Goal: Task Accomplishment & Management: Complete application form

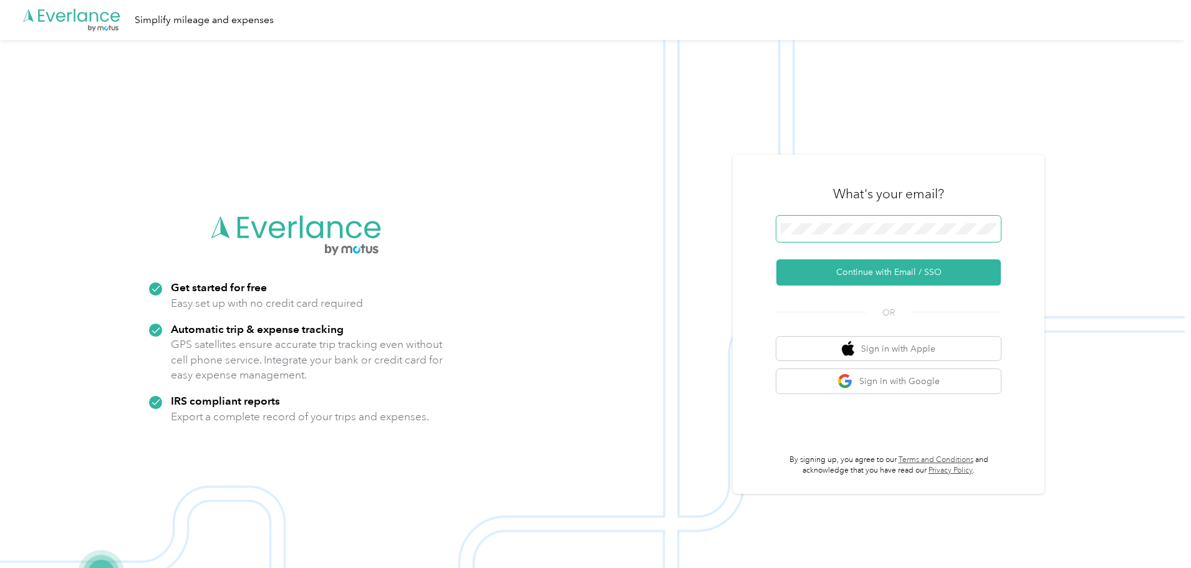
click at [878, 218] on span at bounding box center [888, 229] width 225 height 26
click at [776, 259] on button "Continue with Email / SSO" at bounding box center [888, 272] width 225 height 26
click at [889, 237] on span at bounding box center [888, 229] width 225 height 26
click at [857, 273] on button "Continue with Email / SSO" at bounding box center [888, 272] width 225 height 26
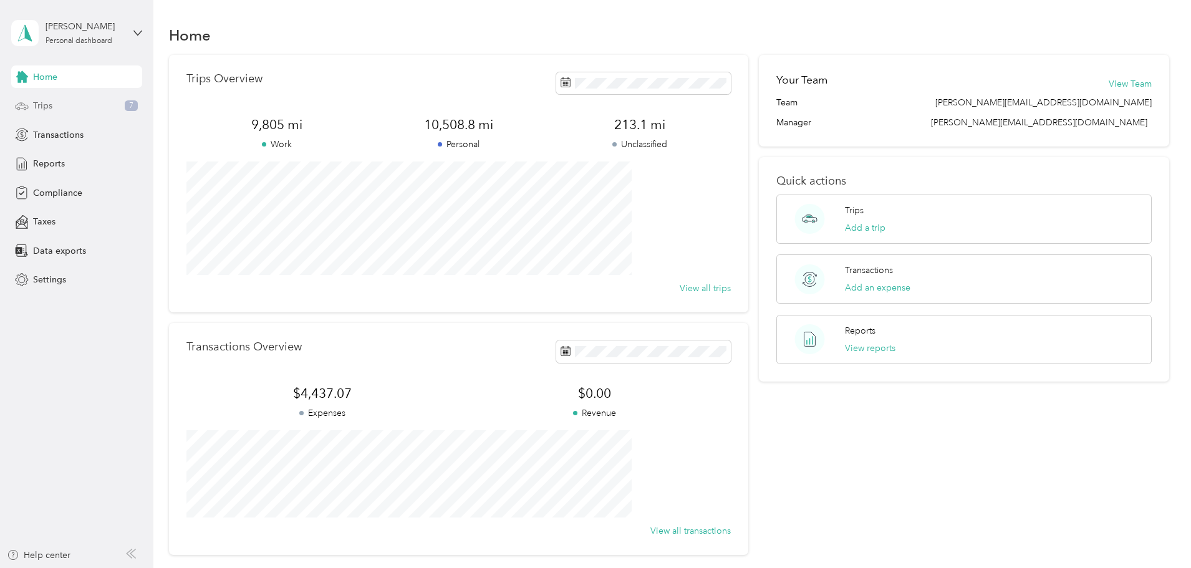
click at [64, 107] on div "Trips 7" at bounding box center [76, 106] width 131 height 22
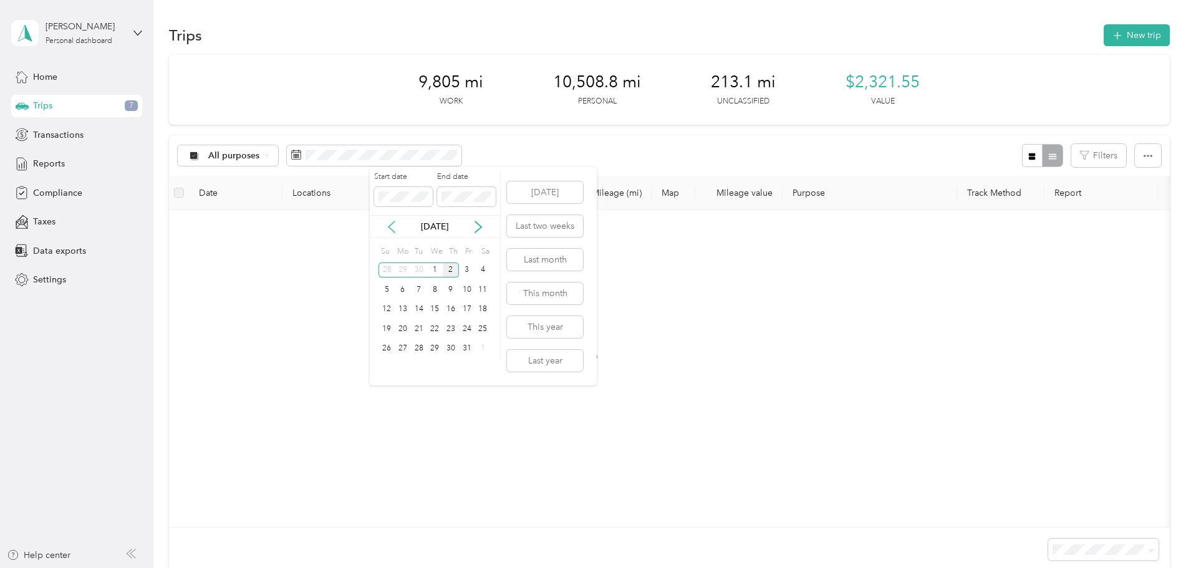
click at [395, 225] on icon at bounding box center [391, 227] width 12 height 12
click at [398, 269] on div "1" at bounding box center [403, 271] width 16 height 16
click at [417, 350] on div "30" at bounding box center [419, 349] width 16 height 16
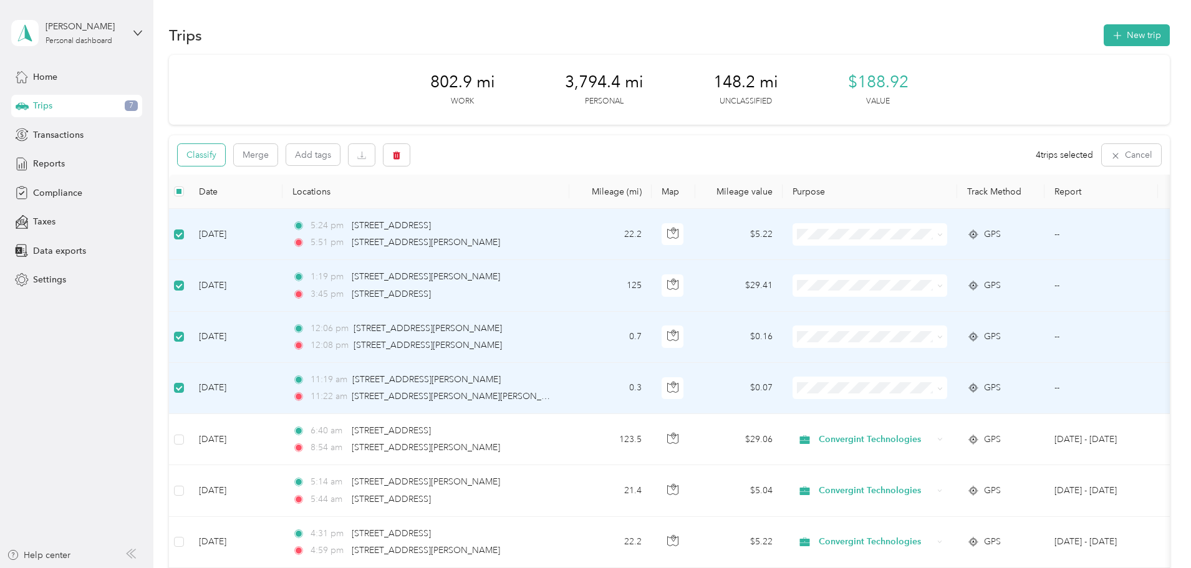
click at [225, 157] on button "Classify" at bounding box center [201, 155] width 47 height 22
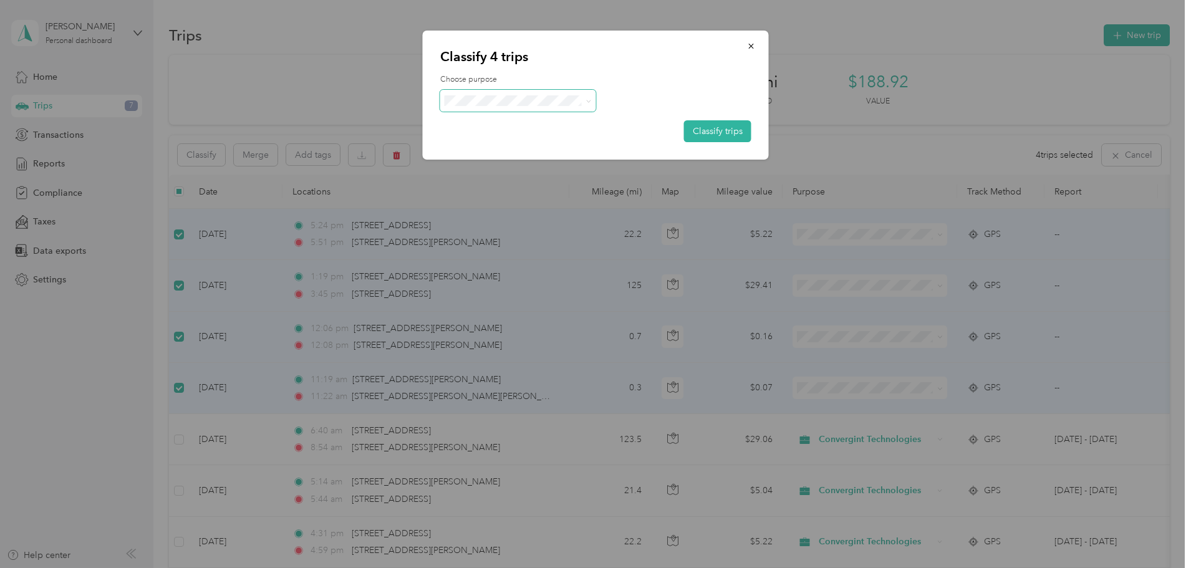
click at [522, 107] on span at bounding box center [518, 101] width 156 height 22
click at [584, 101] on span at bounding box center [586, 100] width 10 height 13
click at [589, 101] on icon at bounding box center [589, 102] width 6 height 6
click at [529, 122] on span "Convergint Technologies" at bounding box center [529, 123] width 116 height 13
click at [720, 127] on button "Classify trips" at bounding box center [717, 131] width 67 height 22
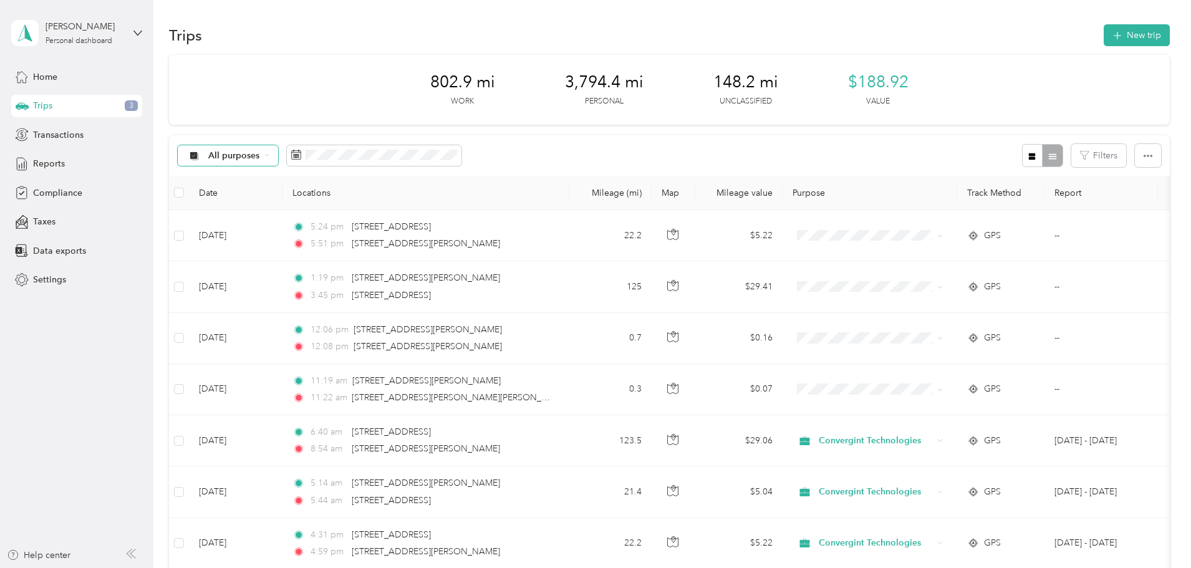
click at [269, 156] on icon at bounding box center [266, 155] width 5 height 5
click at [327, 218] on span "Convergint Technologies" at bounding box center [343, 221] width 102 height 13
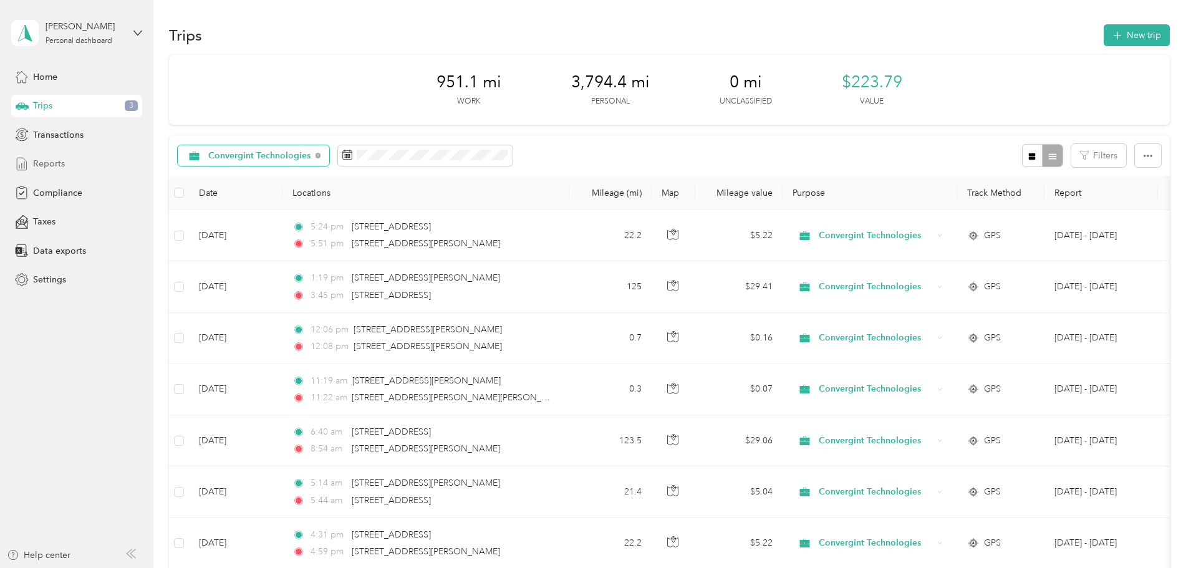
click at [64, 162] on div "Reports" at bounding box center [76, 164] width 131 height 22
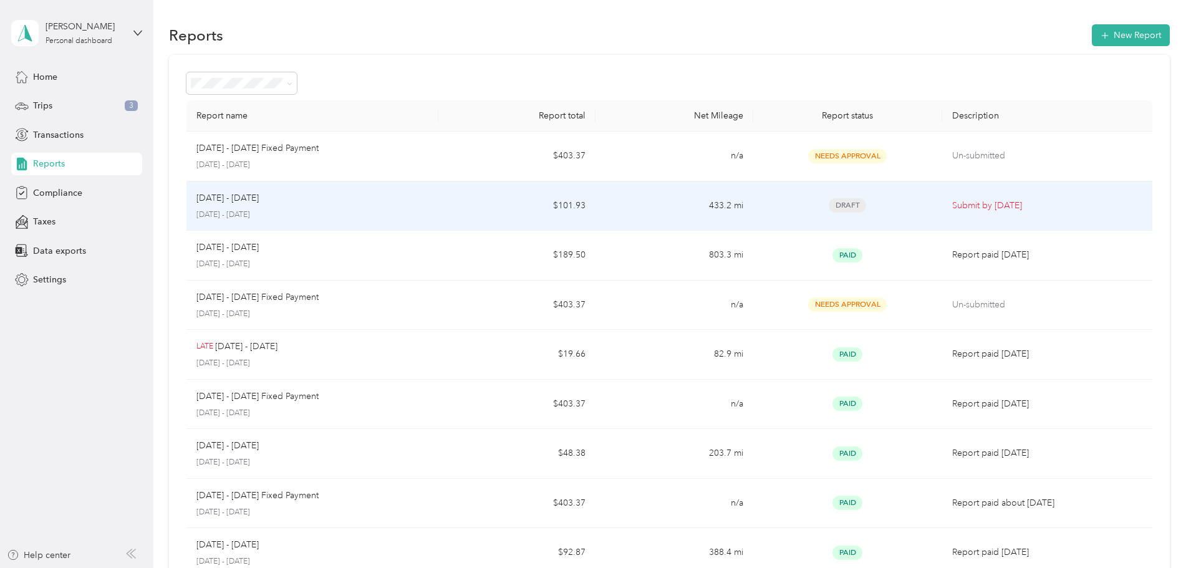
click at [402, 202] on div "Sep 1 - 30, 2025" at bounding box center [312, 198] width 232 height 14
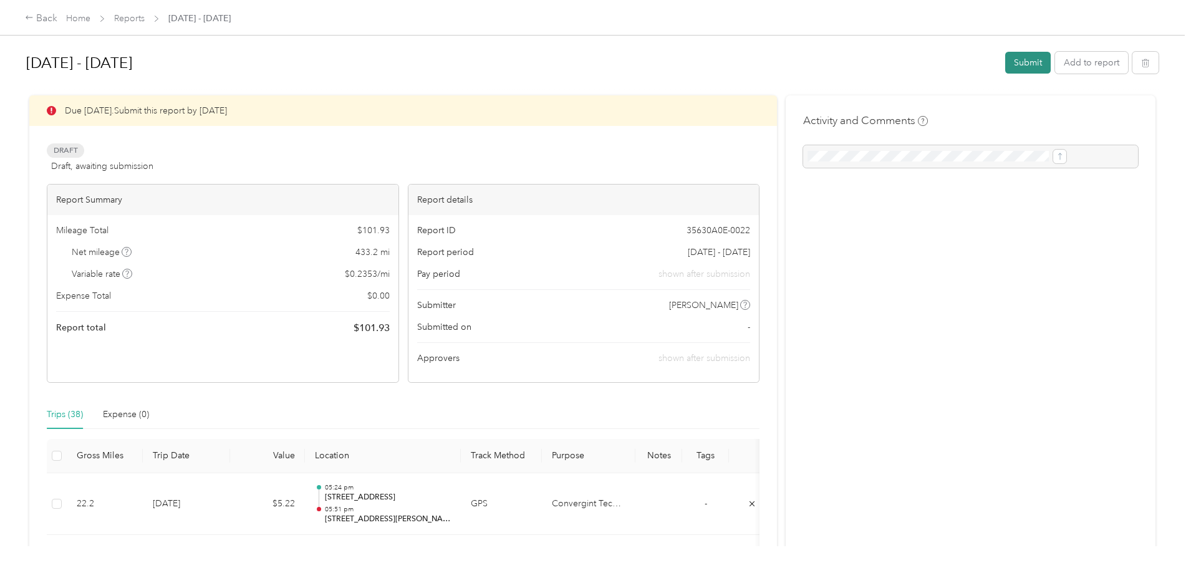
click at [1005, 67] on button "Submit" at bounding box center [1028, 63] width 46 height 22
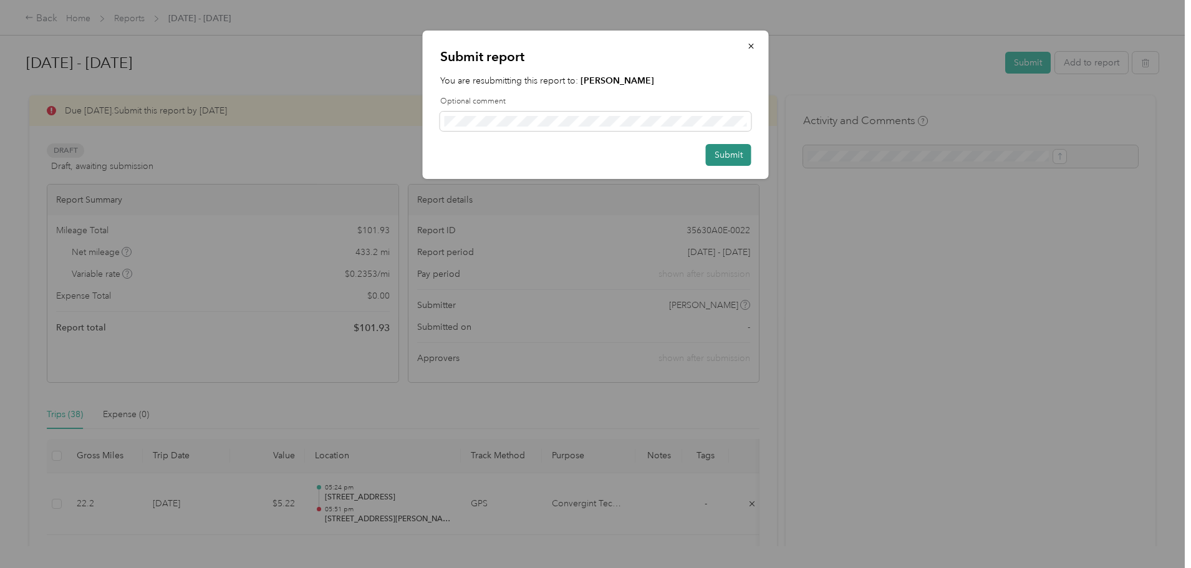
click at [740, 153] on button "Submit" at bounding box center [729, 155] width 46 height 22
click at [740, 153] on button "Submit" at bounding box center [722, 155] width 59 height 22
